Goal: Transaction & Acquisition: Purchase product/service

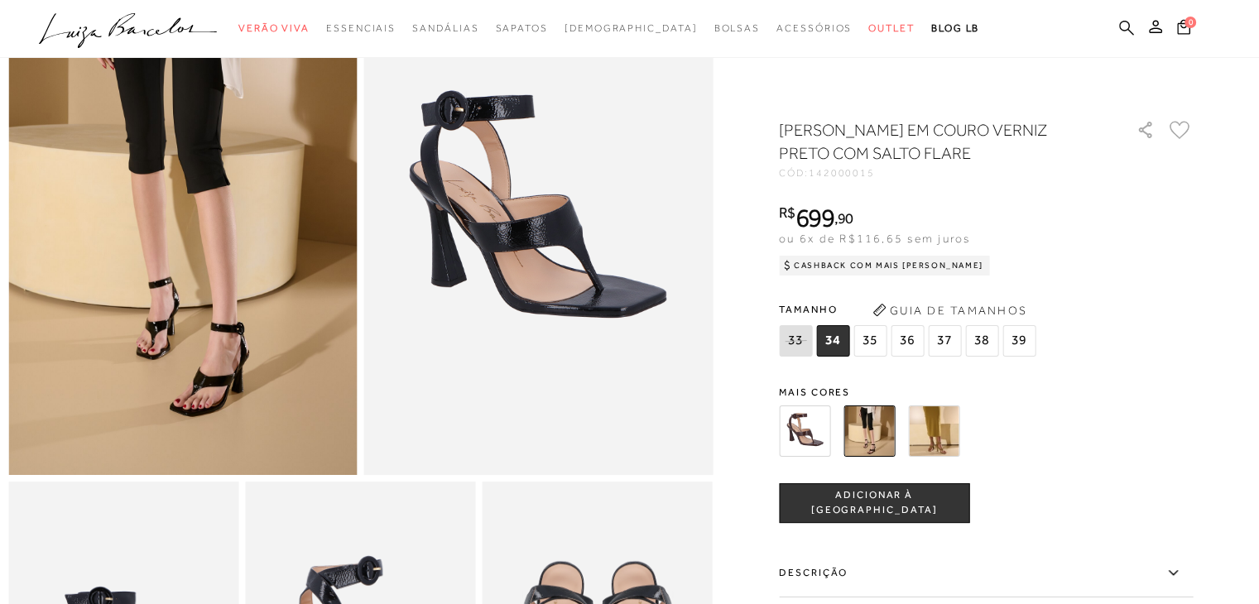
click at [1121, 27] on icon at bounding box center [1126, 28] width 15 height 16
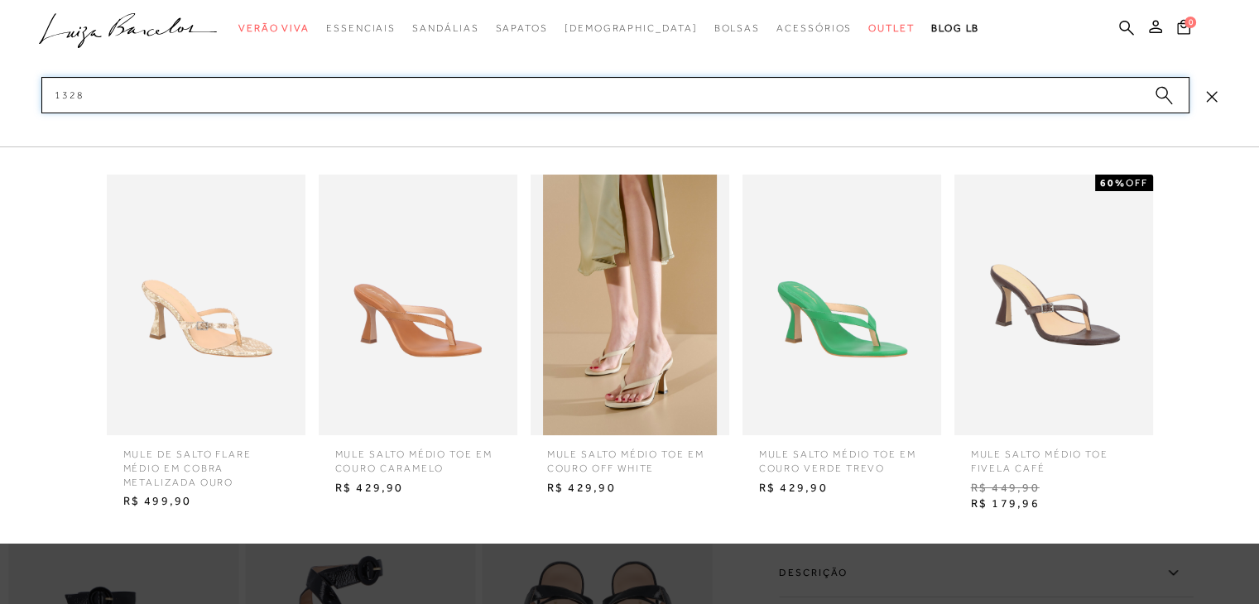
type input "1328"
click at [659, 467] on span "MULE SALTO MÉDIO TOE EM COURO OFF WHITE" at bounding box center [630, 455] width 190 height 41
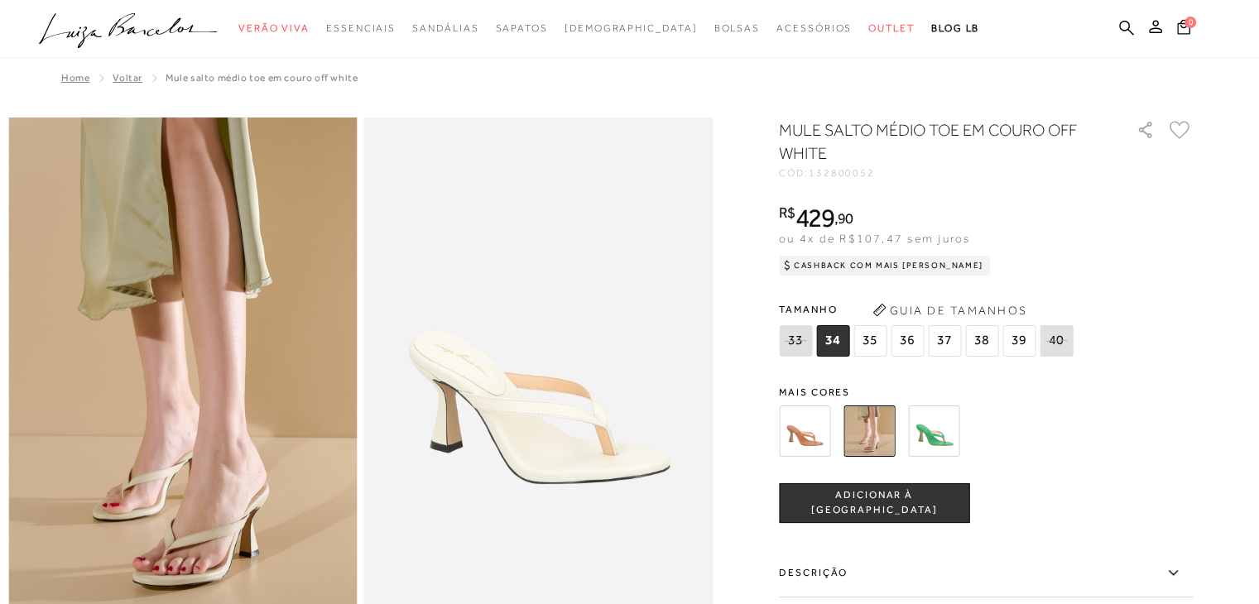
click at [1121, 10] on div at bounding box center [629, 29] width 1259 height 58
click at [1126, 21] on icon at bounding box center [1126, 27] width 15 height 15
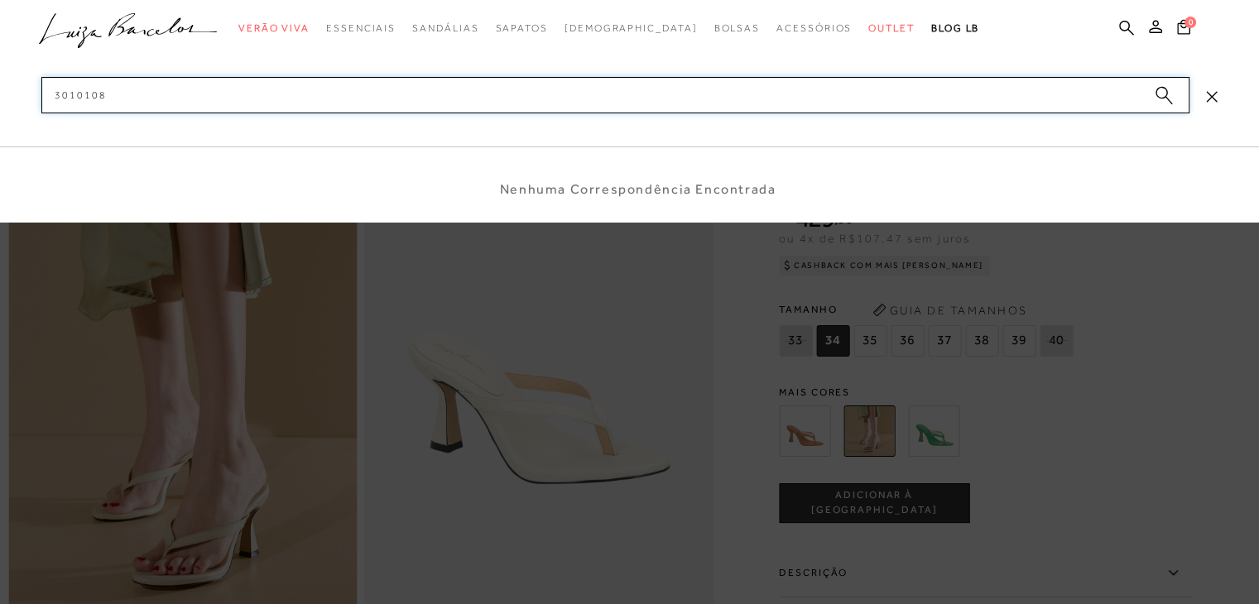
click at [49, 95] on input "3010108" at bounding box center [615, 95] width 1148 height 36
drag, startPoint x: 139, startPoint y: 91, endPoint x: 0, endPoint y: 86, distance: 139.1
click at [0, 1] on div "categoryHeader .a{fill-rule:evenodd;} Verão Viva Em alta" at bounding box center [629, 0] width 1259 height 1
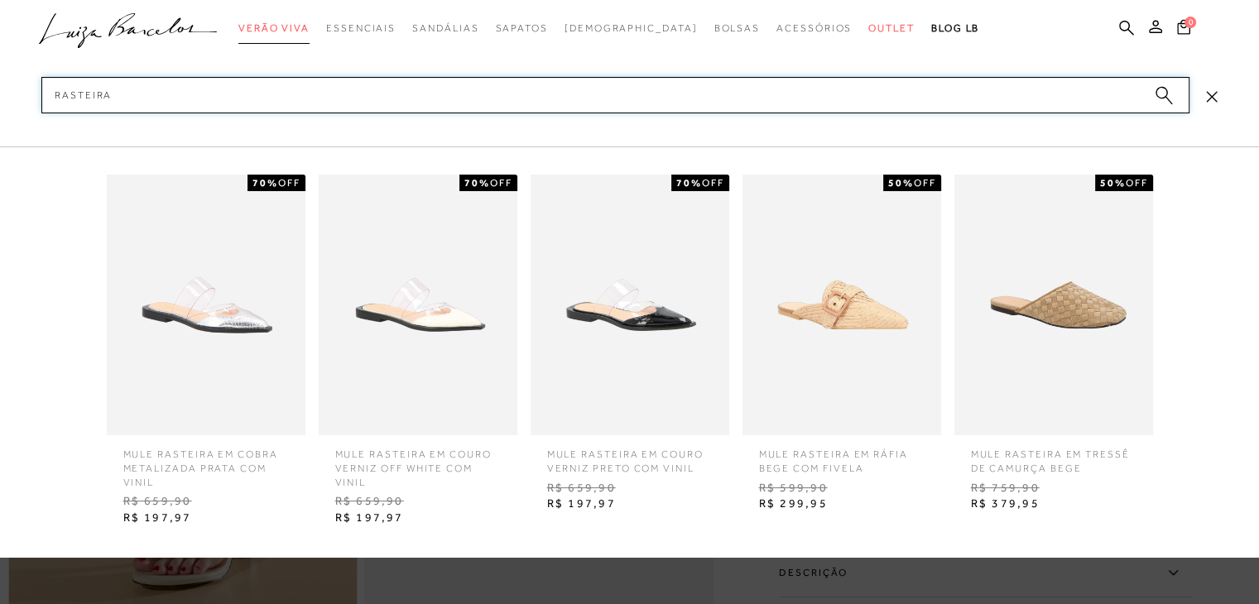
type input "rasteira"
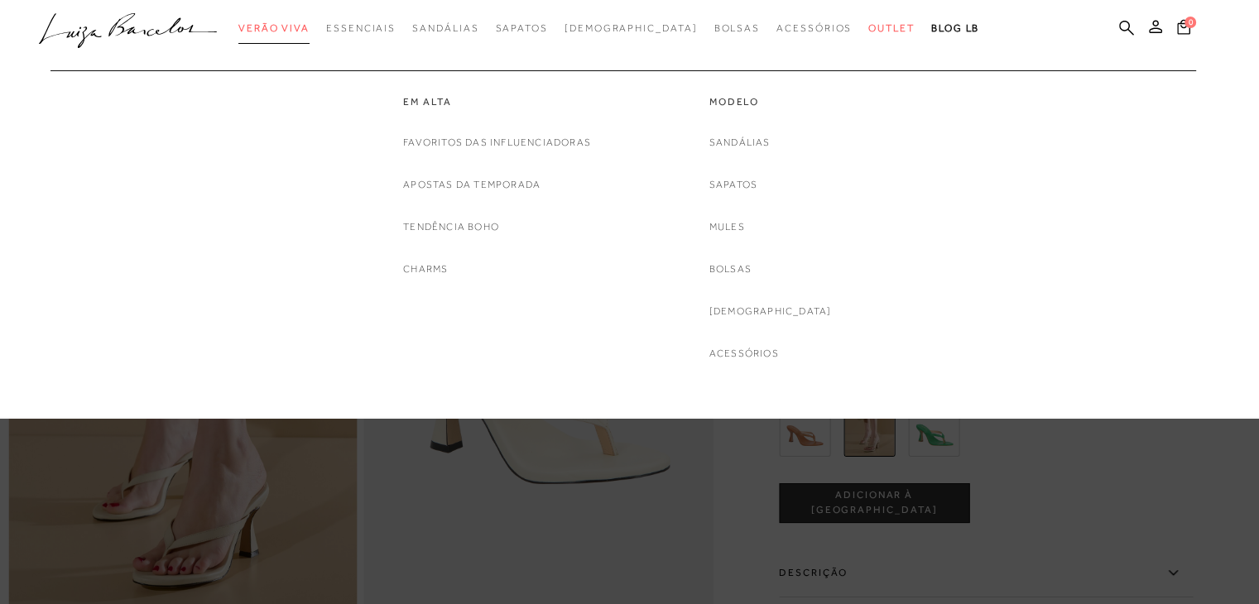
click at [306, 20] on link "Verão Viva" at bounding box center [273, 28] width 71 height 31
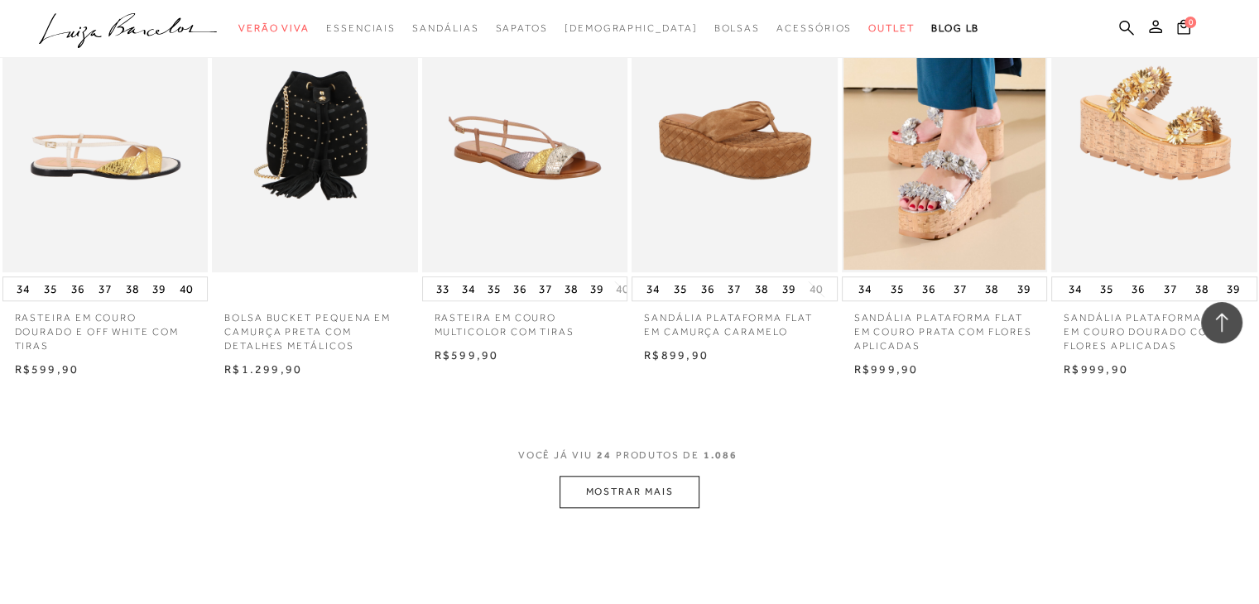
scroll to position [1738, 0]
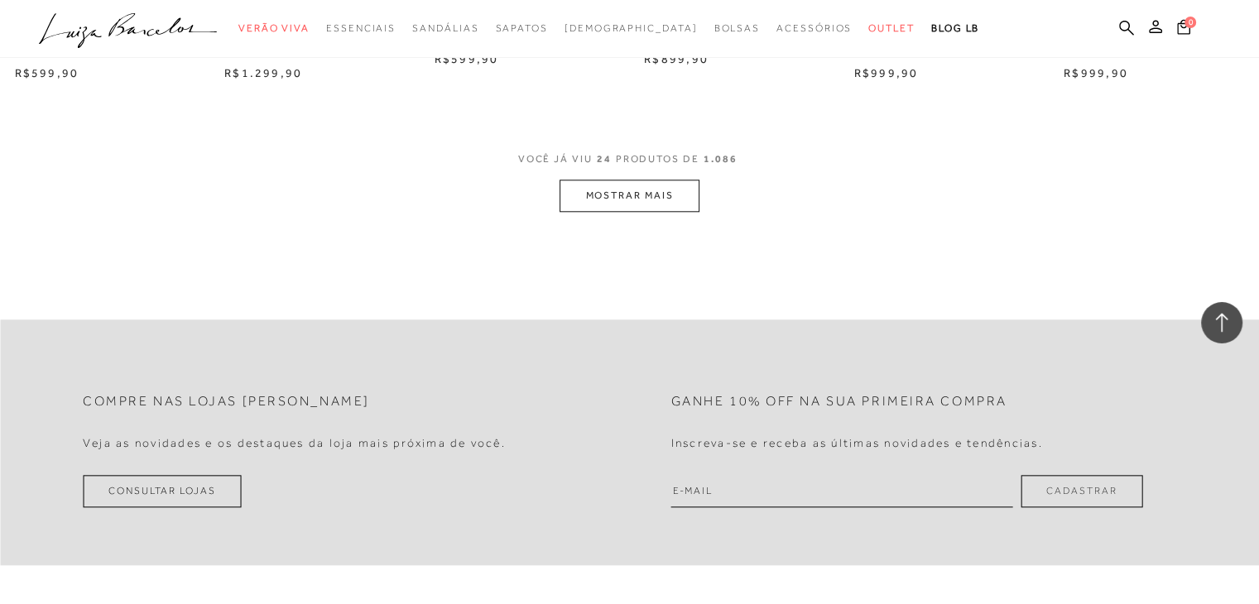
click at [615, 176] on span "VOCÊ JÁ VIU 24 PRODUTOS DE 1.086" at bounding box center [629, 165] width 223 height 30
click at [615, 188] on button "MOSTRAR MAIS" at bounding box center [628, 196] width 139 height 32
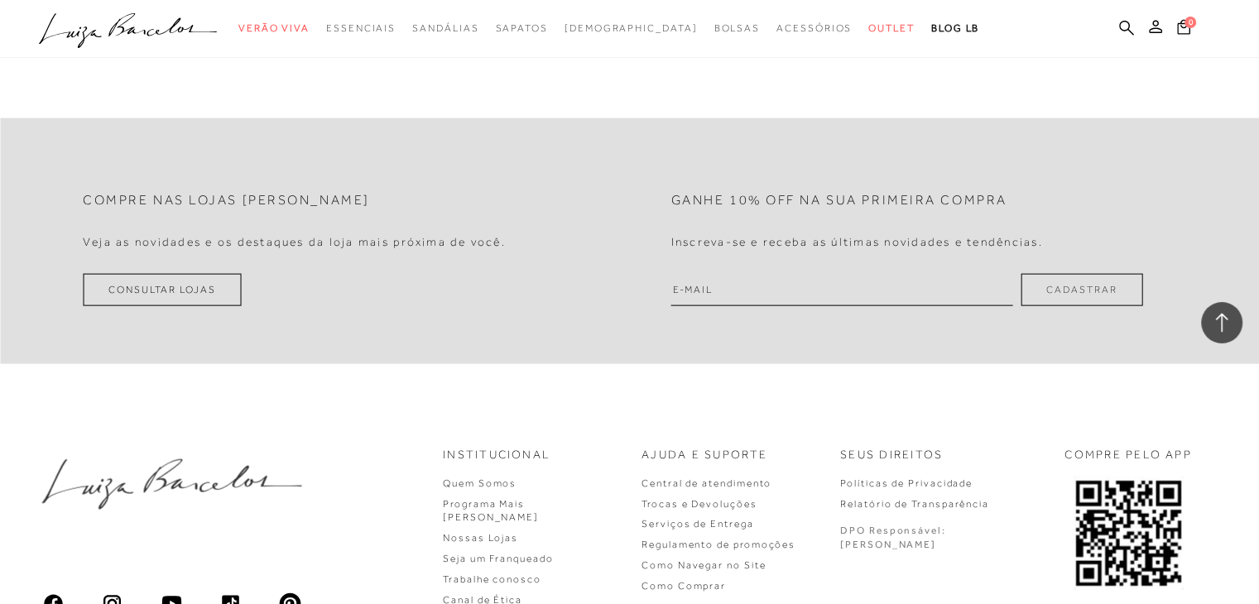
scroll to position [3724, 0]
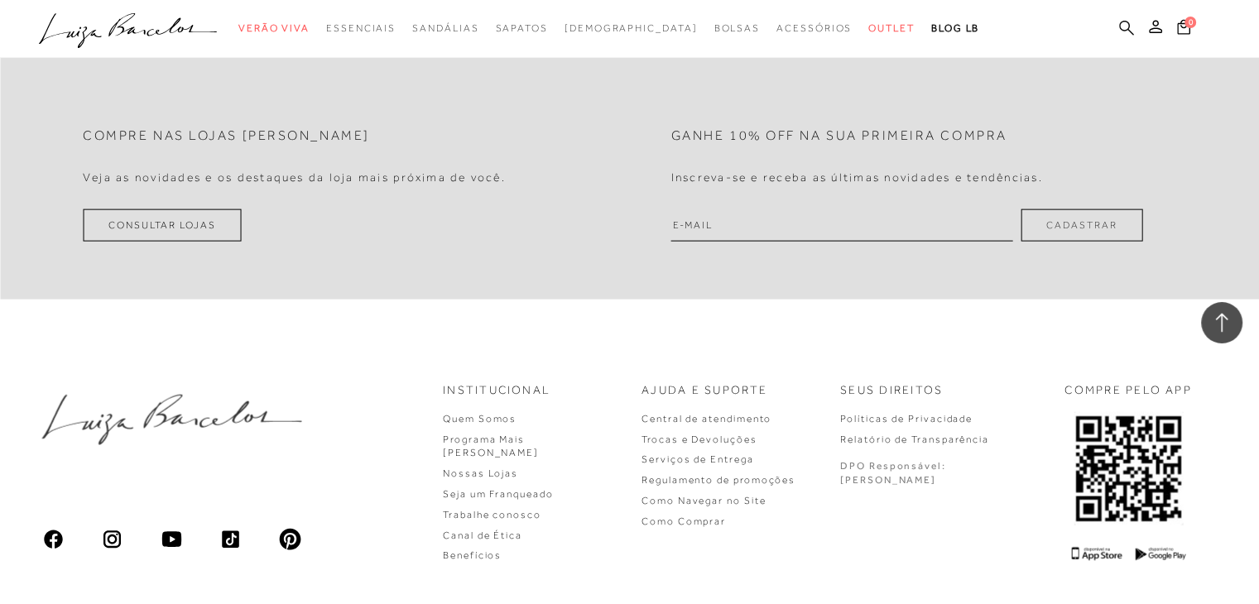
click at [1119, 26] on icon at bounding box center [1126, 28] width 15 height 16
drag, startPoint x: 1124, startPoint y: 26, endPoint x: 1014, endPoint y: 39, distance: 110.8
click at [1125, 26] on icon at bounding box center [1126, 28] width 15 height 16
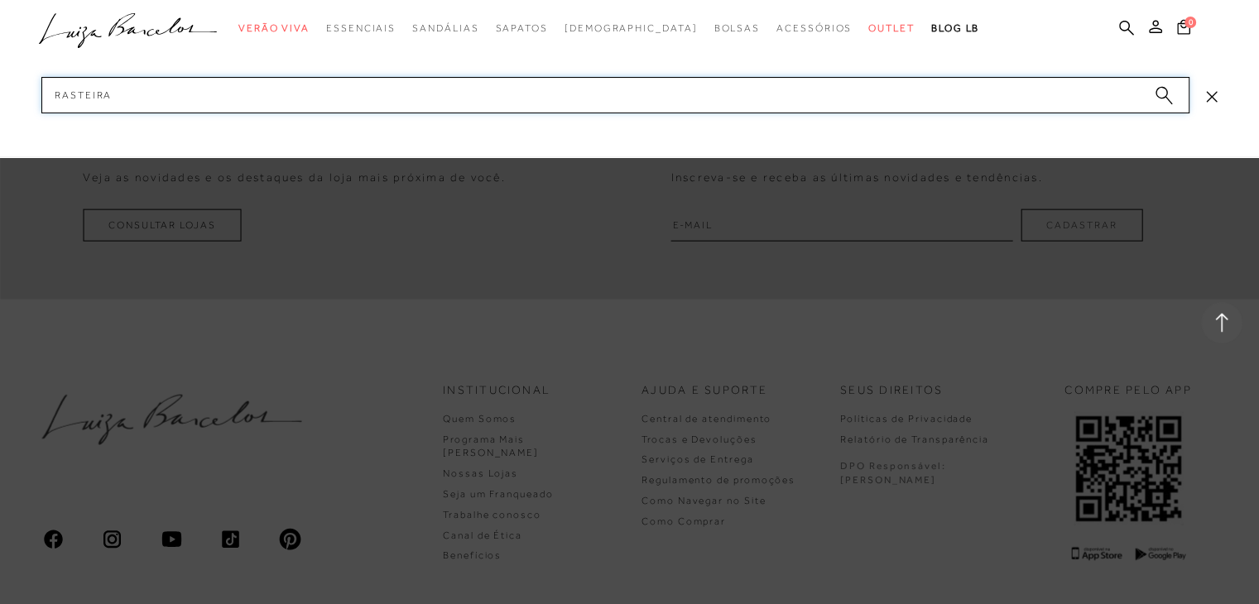
drag, startPoint x: 646, startPoint y: 118, endPoint x: 0, endPoint y: 110, distance: 645.6
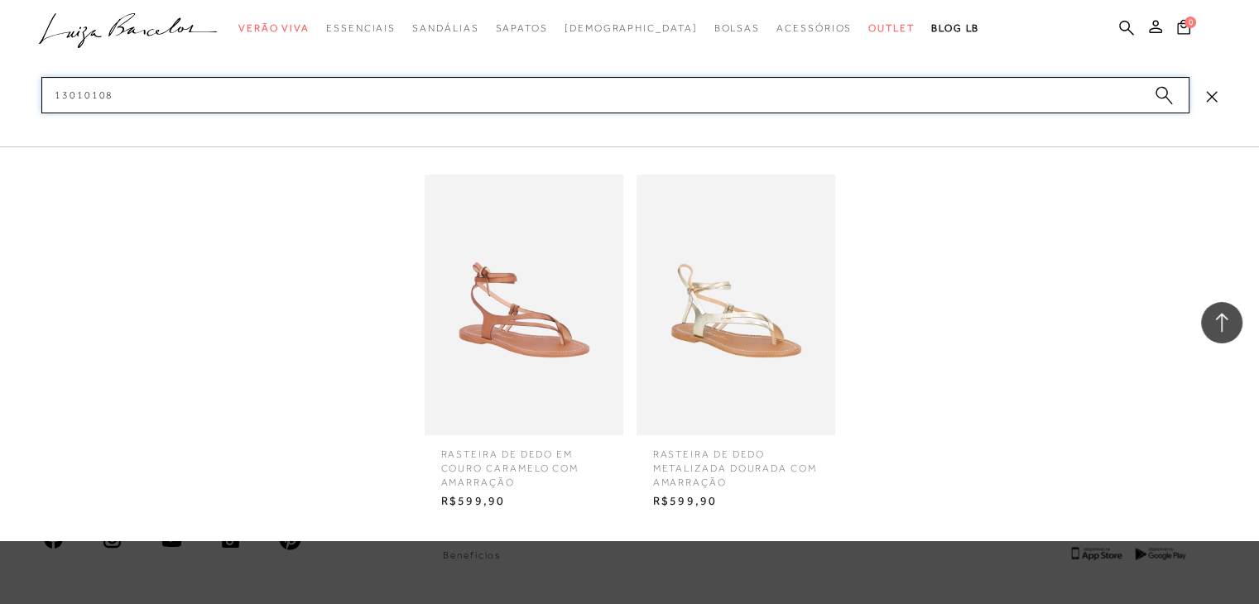
type input "13010108"
click at [526, 475] on span "RASTEIRA DE DEDO EM COURO CARAMELO COM AMARRAÇÃO" at bounding box center [524, 462] width 190 height 54
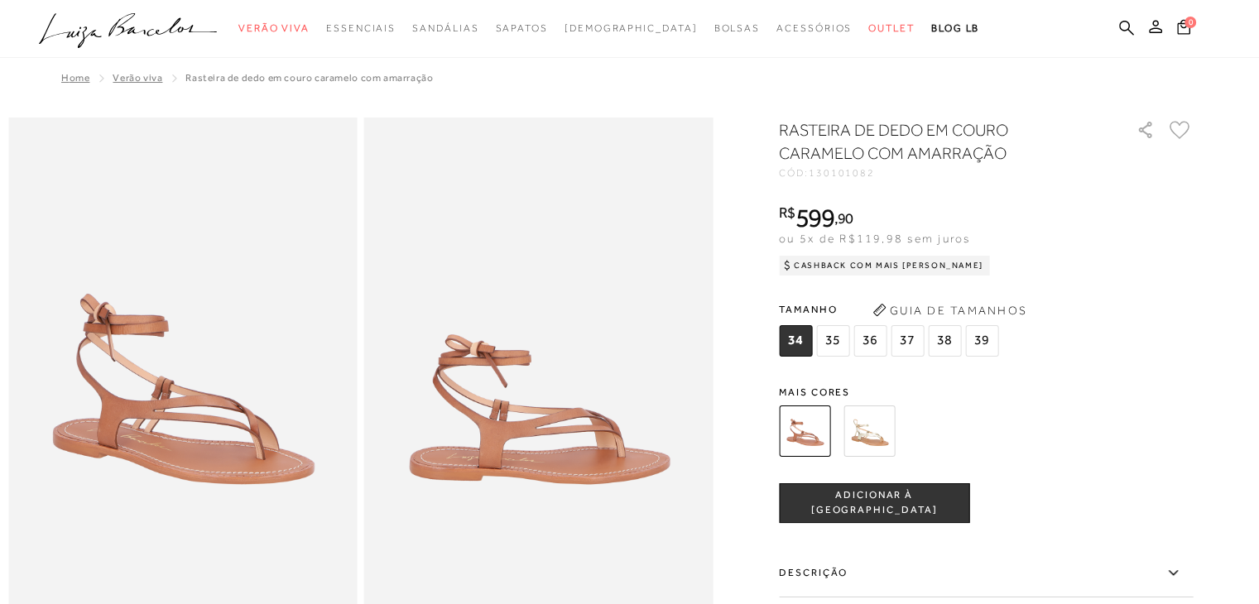
click at [1112, 24] on ul ".a{fill-rule:evenodd;} Verão Viva Em alta Favoritos das Influenciadoras Apostas…" at bounding box center [617, 28] width 1156 height 31
click at [1125, 33] on icon at bounding box center [1126, 28] width 15 height 16
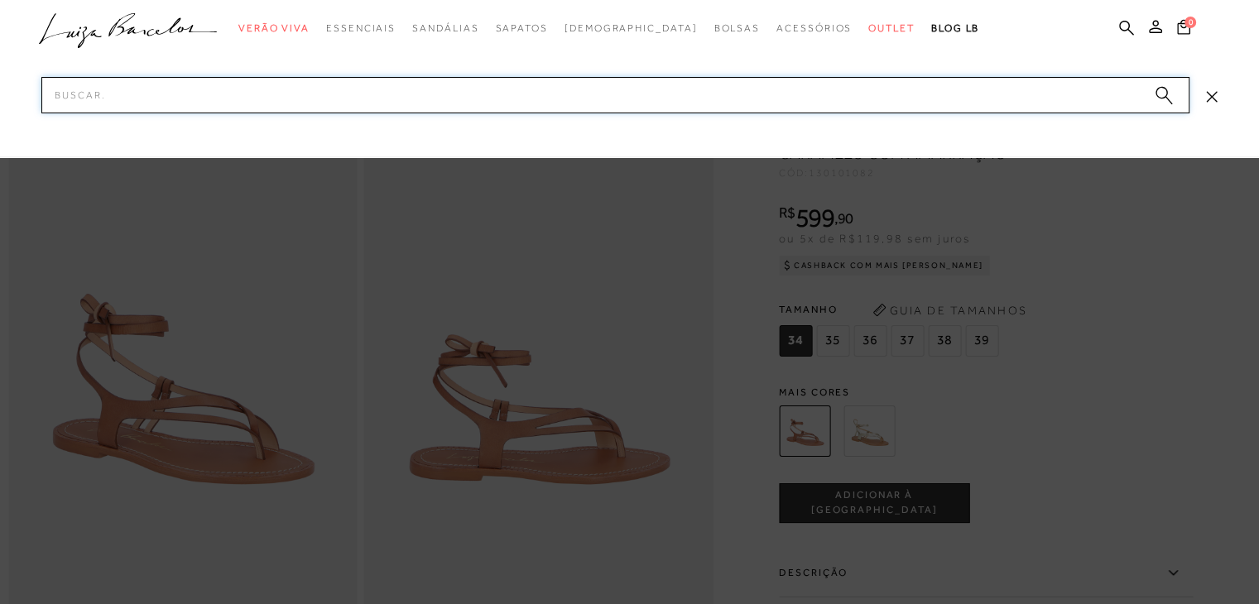
click at [1109, 87] on input "Pesquisar" at bounding box center [615, 95] width 1148 height 36
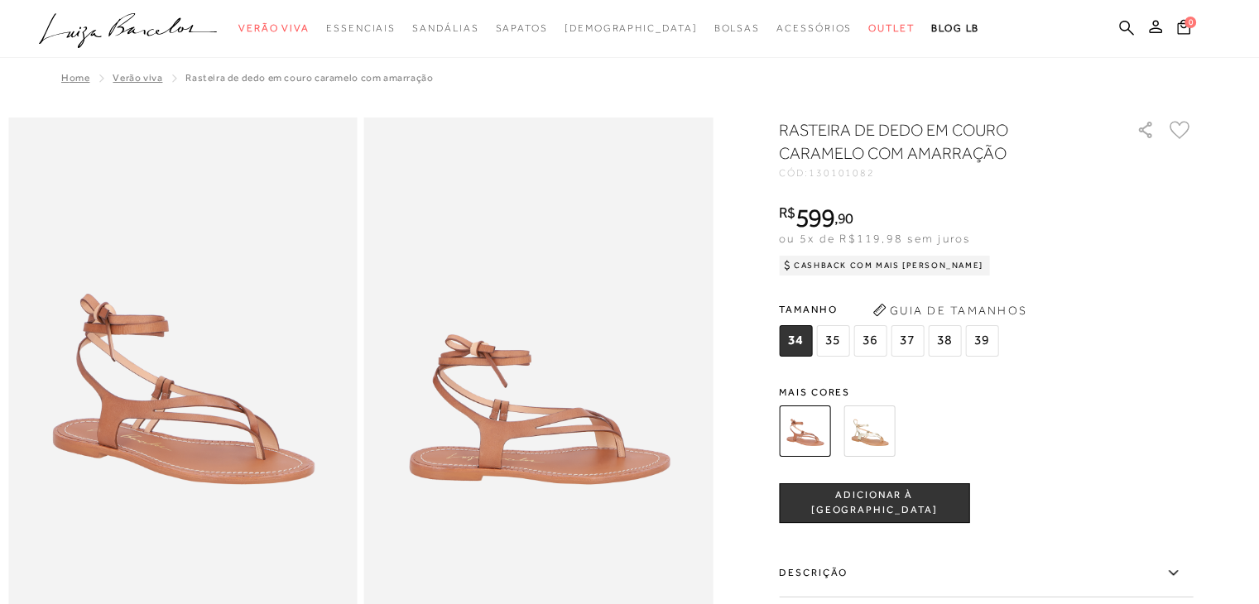
click at [1124, 17] on ul ".a{fill-rule:evenodd;} Verão Viva Em alta Favoritos das Influenciadoras Apostas…" at bounding box center [617, 28] width 1156 height 31
click at [1130, 24] on icon at bounding box center [1126, 28] width 15 height 16
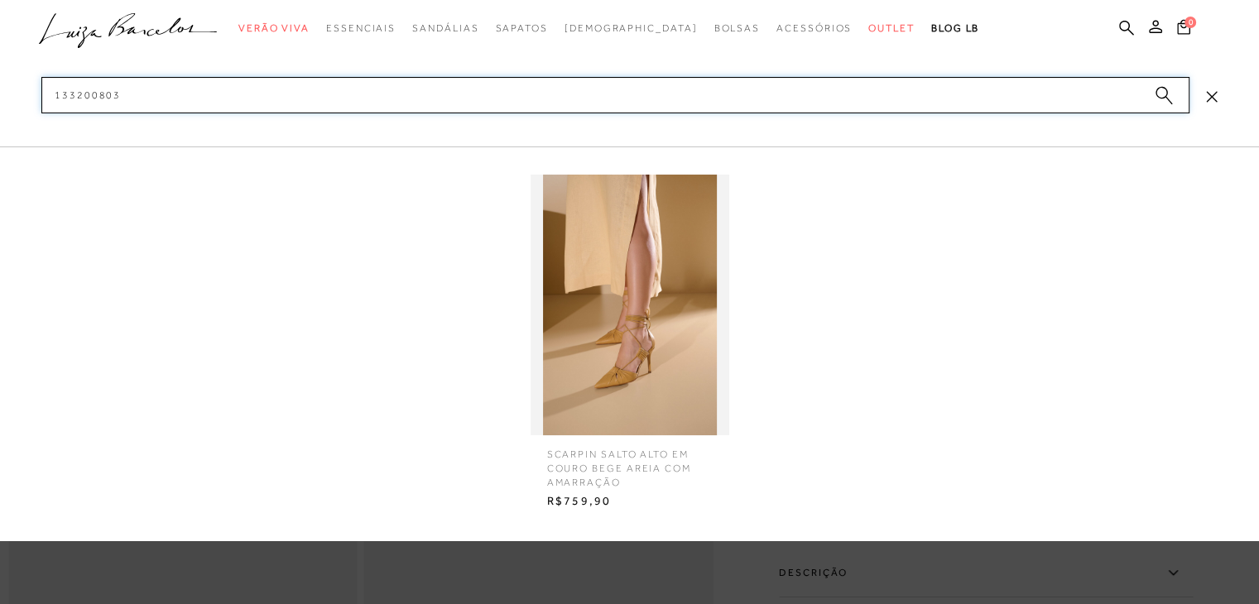
type input "133200803"
click at [585, 435] on span "SCARPIN SALTO ALTO EM COURO BEGE AREIA COM AMARRAÇÃO" at bounding box center [630, 462] width 190 height 54
